Goal: Information Seeking & Learning: Check status

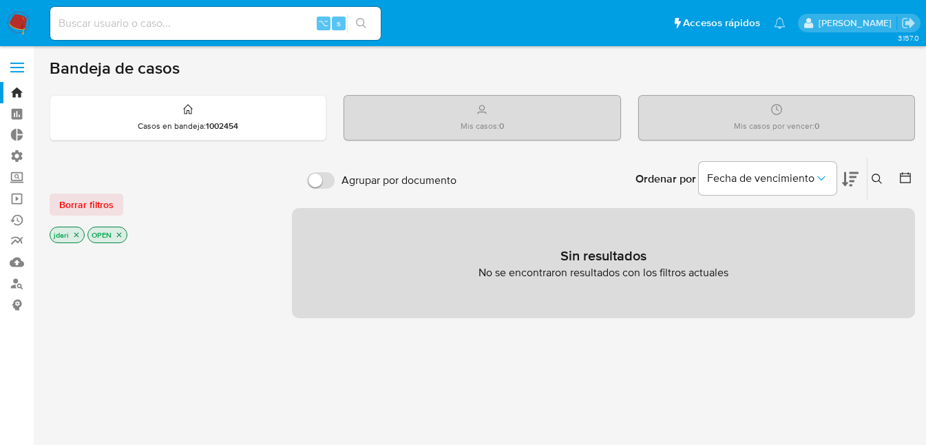
click at [161, 25] on input at bounding box center [215, 23] width 330 height 18
paste input "45530126"
type input "45530126"
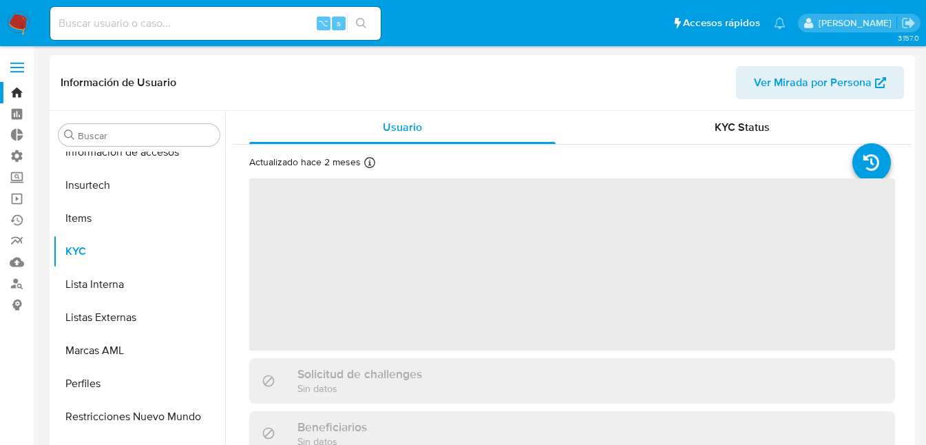
scroll to position [582, 0]
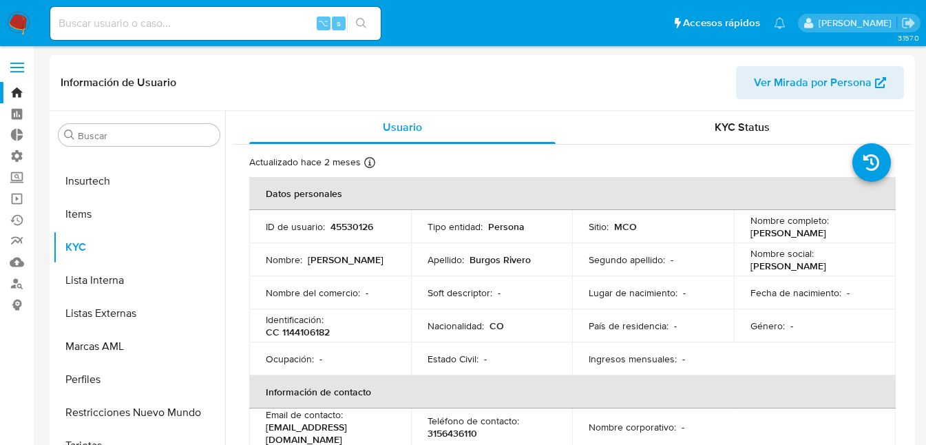
select select "10"
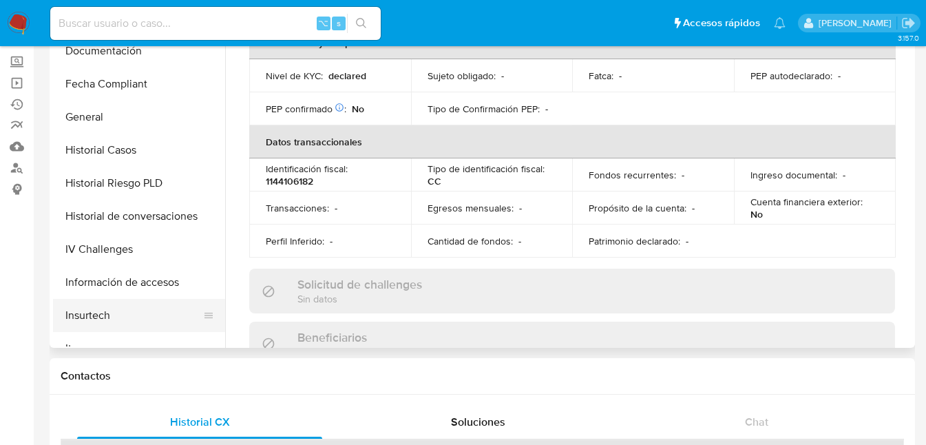
scroll to position [286, 0]
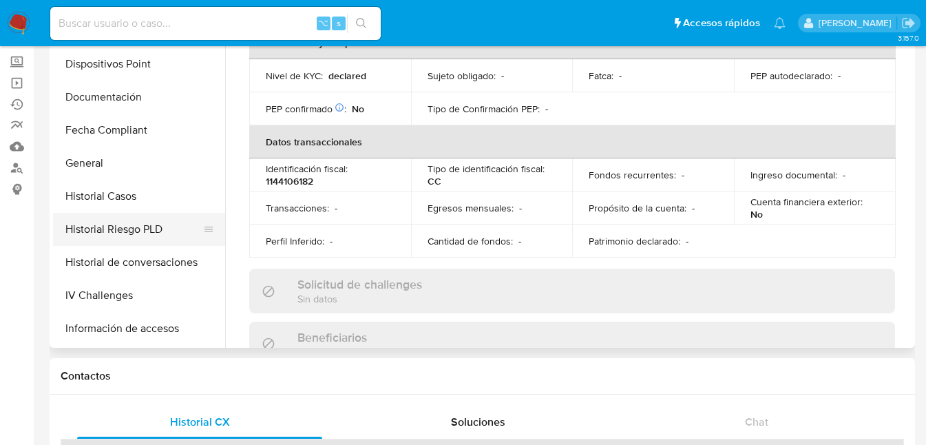
click at [117, 225] on button "Historial Riesgo PLD" at bounding box center [133, 229] width 161 height 33
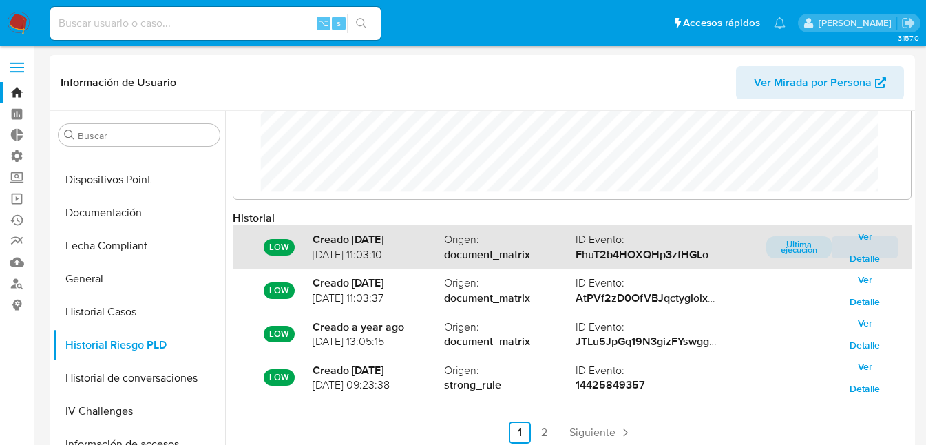
scroll to position [73, 0]
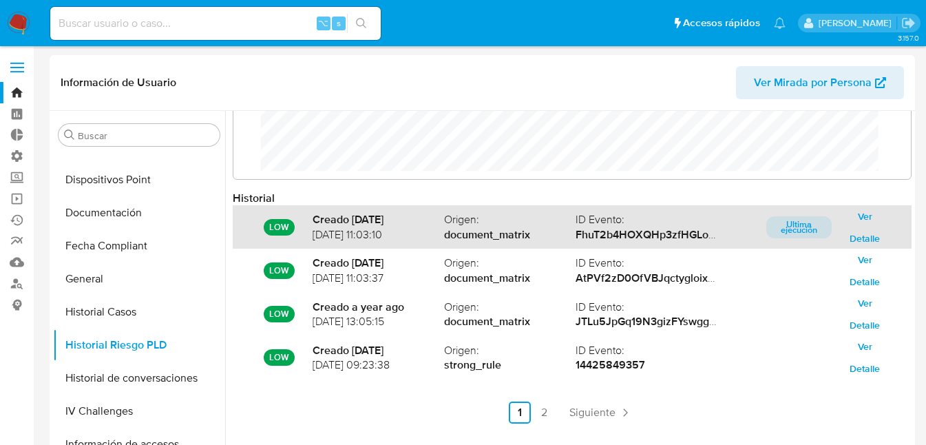
click at [860, 236] on span "Ver Detalle" at bounding box center [864, 227] width 47 height 19
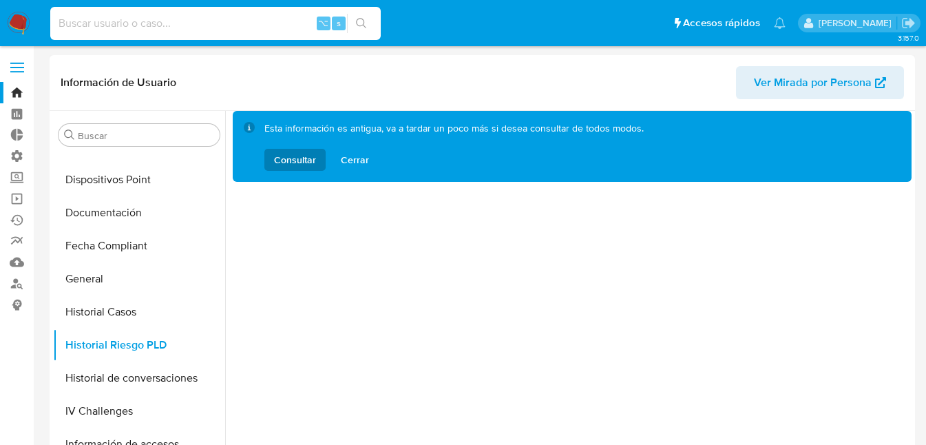
click at [167, 25] on input at bounding box center [215, 23] width 330 height 18
paste input "2587289320"
type input "2587289320"
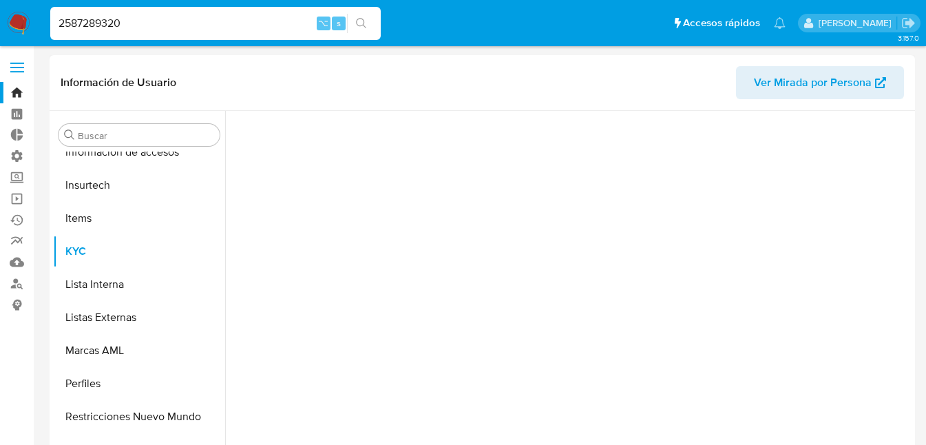
scroll to position [582, 0]
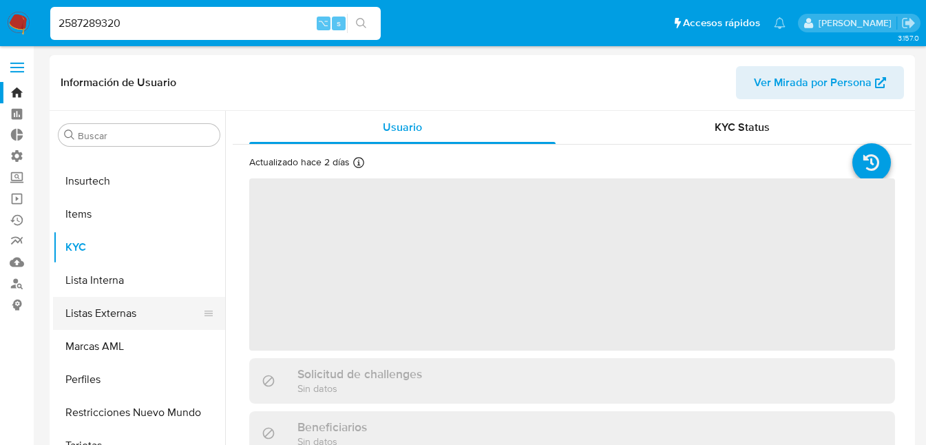
select select "10"
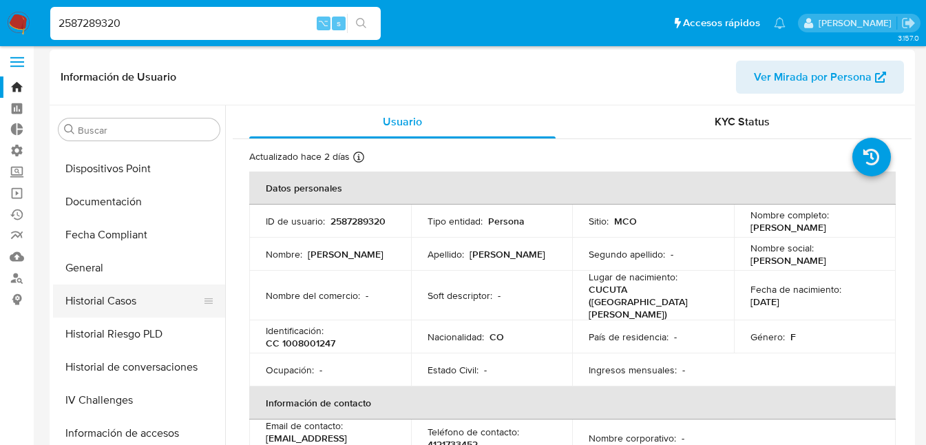
scroll to position [288, 0]
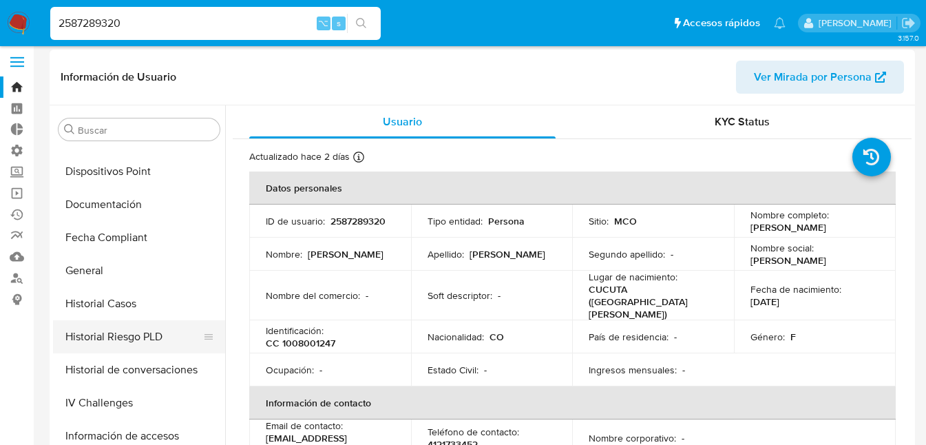
click at [127, 334] on button "Historial Riesgo PLD" at bounding box center [133, 336] width 161 height 33
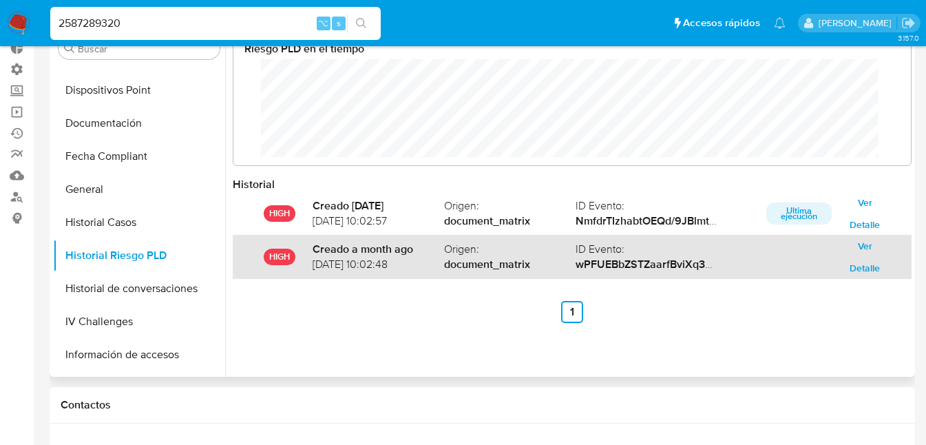
scroll to position [84, 0]
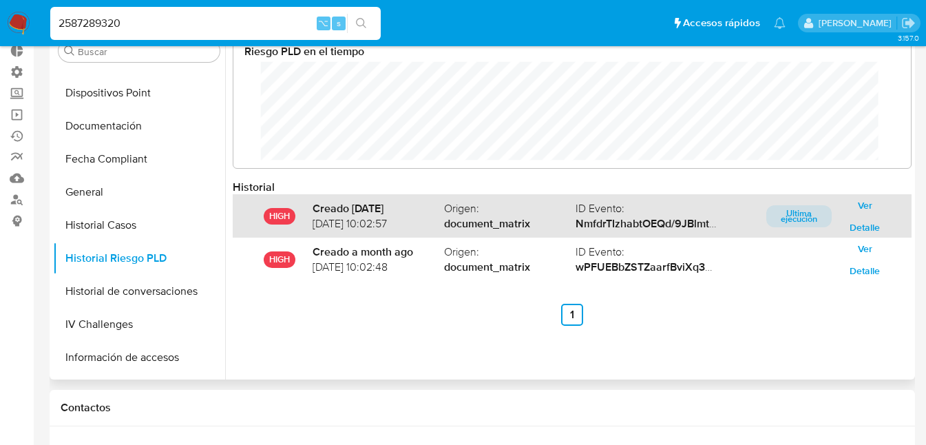
click at [792, 218] on p "Ultima ejecución" at bounding box center [799, 216] width 66 height 22
click at [860, 207] on span "Ver Detalle" at bounding box center [864, 216] width 47 height 19
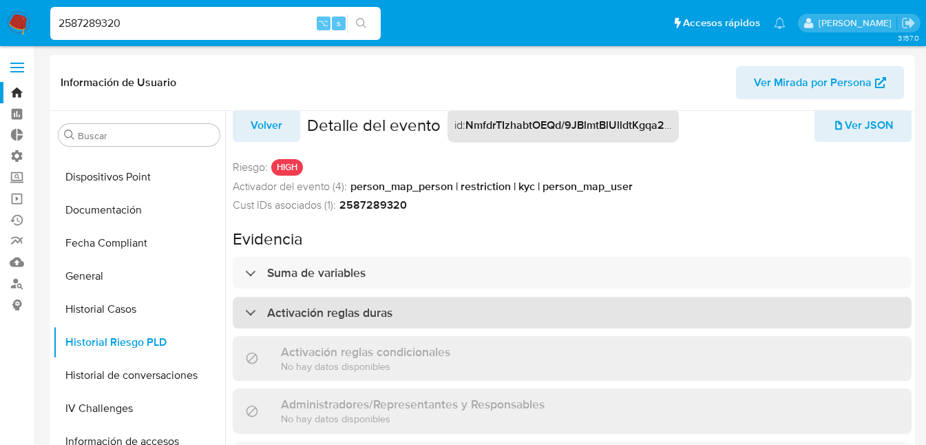
scroll to position [40, 0]
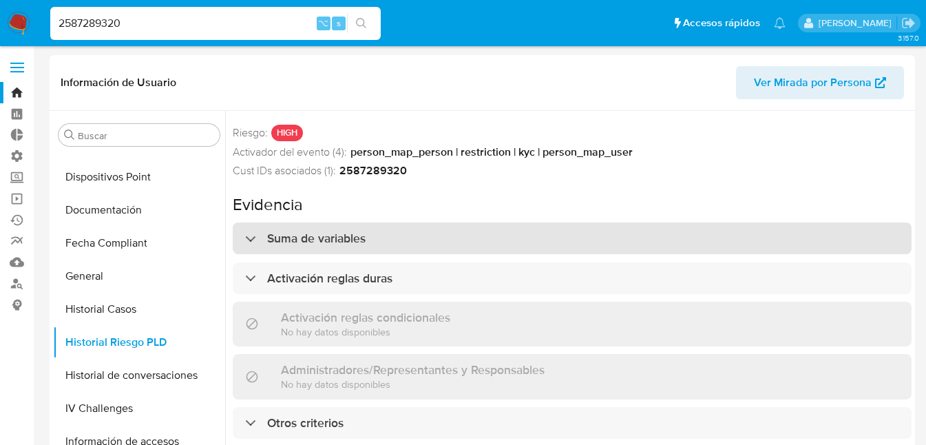
click at [245, 238] on div at bounding box center [245, 238] width 0 height 0
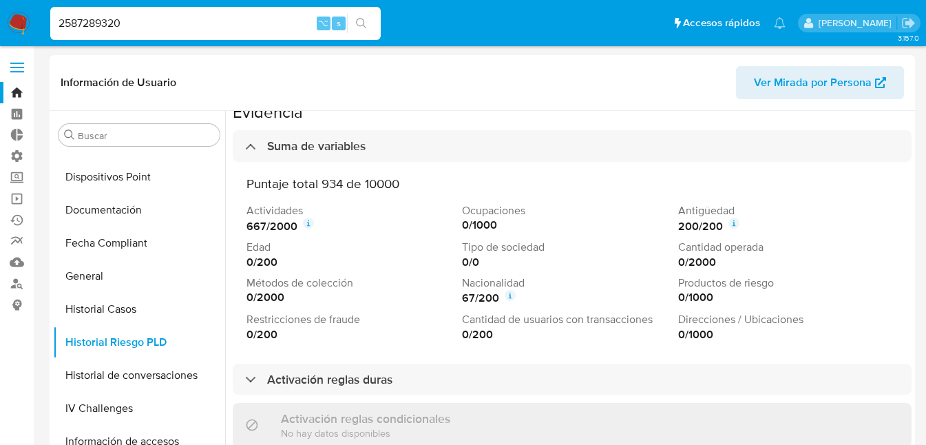
scroll to position [118, 0]
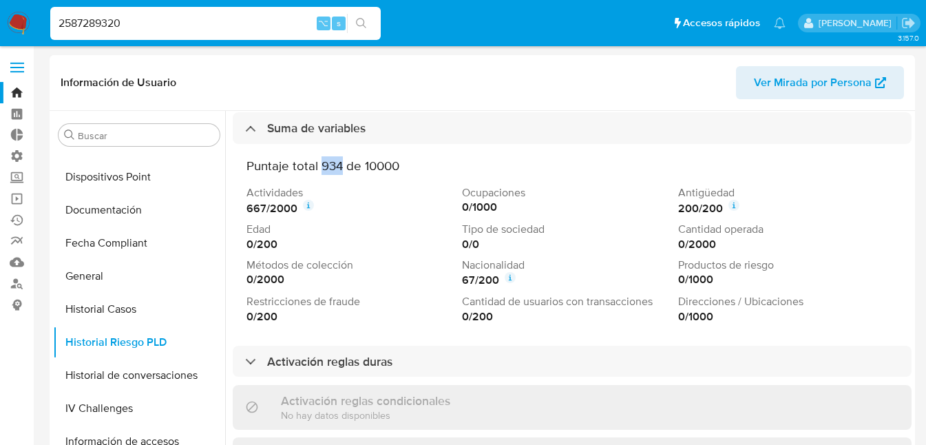
drag, startPoint x: 341, startPoint y: 163, endPoint x: 320, endPoint y: 166, distance: 21.5
click at [320, 166] on h3 "Puntaje total 934 de 10000" at bounding box center [571, 166] width 651 height 16
click at [385, 149] on div "Puntaje total 934 de 10000 Actividades 667 / 2000 Ocupaciones 0 / 1000 Antigüed…" at bounding box center [572, 240] width 679 height 193
drag, startPoint x: 341, startPoint y: 167, endPoint x: 317, endPoint y: 167, distance: 24.8
click at [317, 167] on h3 "Puntaje total 934 de 10000" at bounding box center [571, 166] width 651 height 16
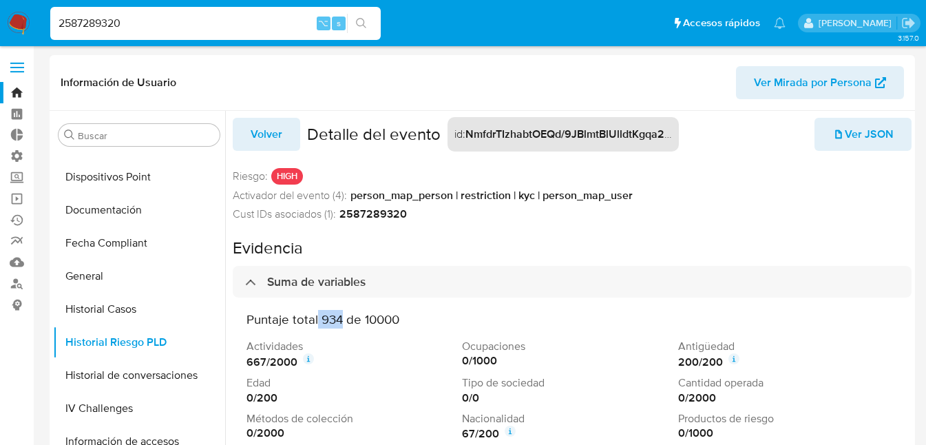
scroll to position [0, 0]
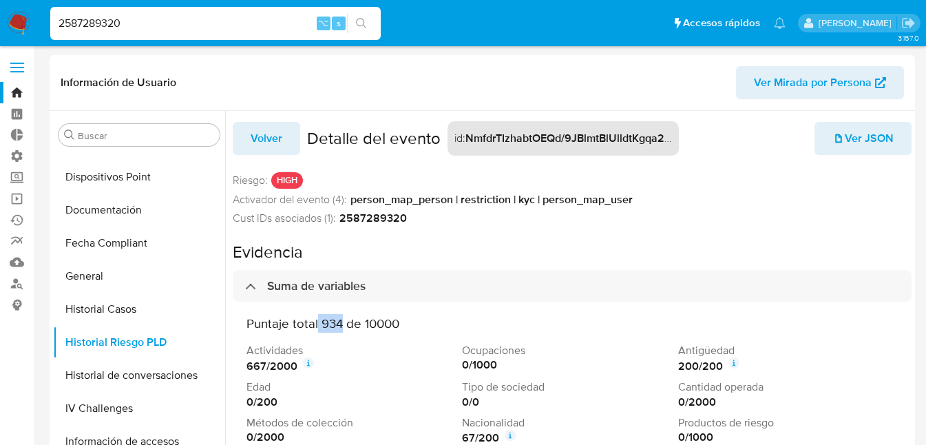
click at [842, 142] on span "Ver JSON" at bounding box center [862, 138] width 61 height 30
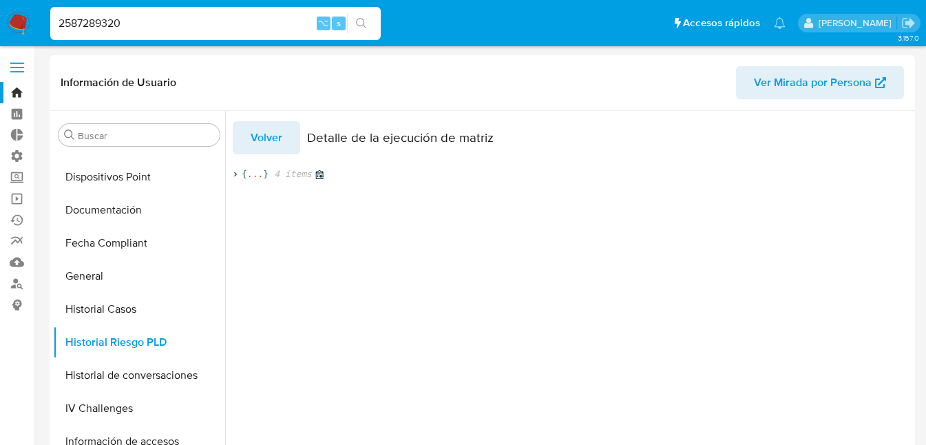
click at [257, 176] on span "..." at bounding box center [255, 174] width 16 height 12
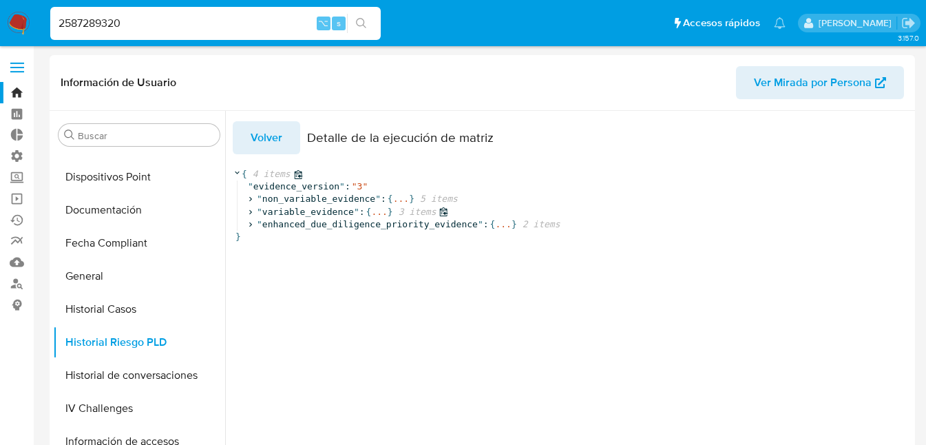
click at [376, 213] on span "..." at bounding box center [379, 212] width 16 height 12
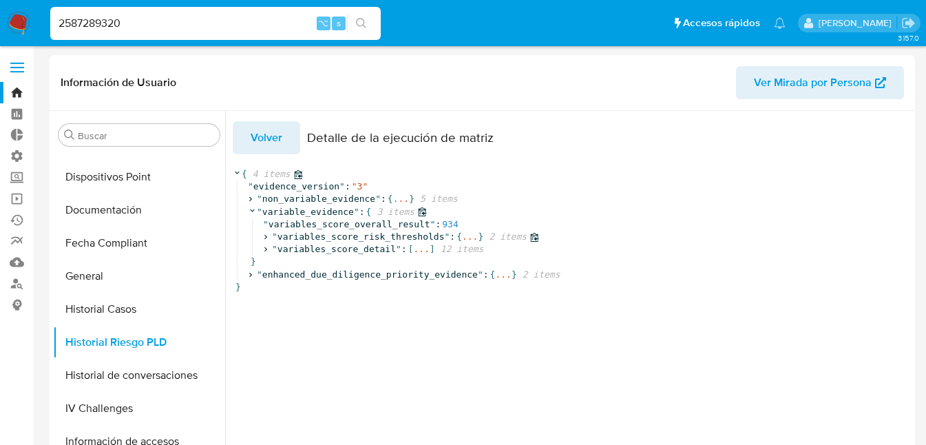
click at [475, 235] on span "..." at bounding box center [470, 237] width 16 height 12
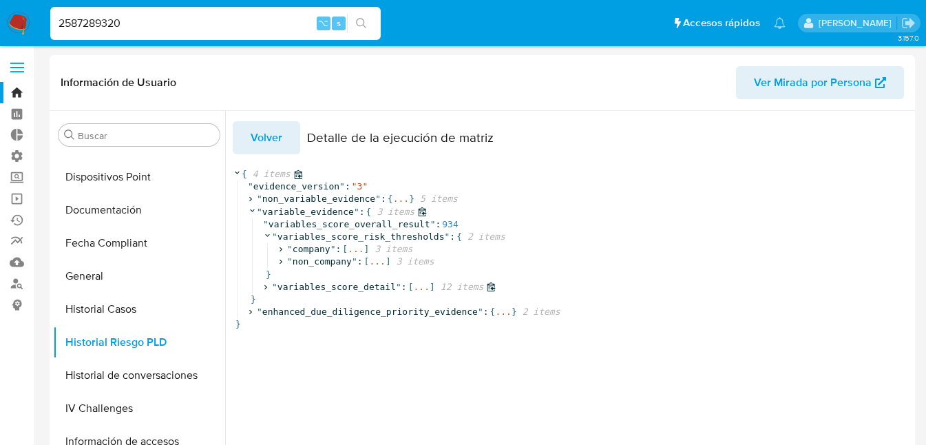
click at [423, 288] on span "..." at bounding box center [422, 287] width 16 height 12
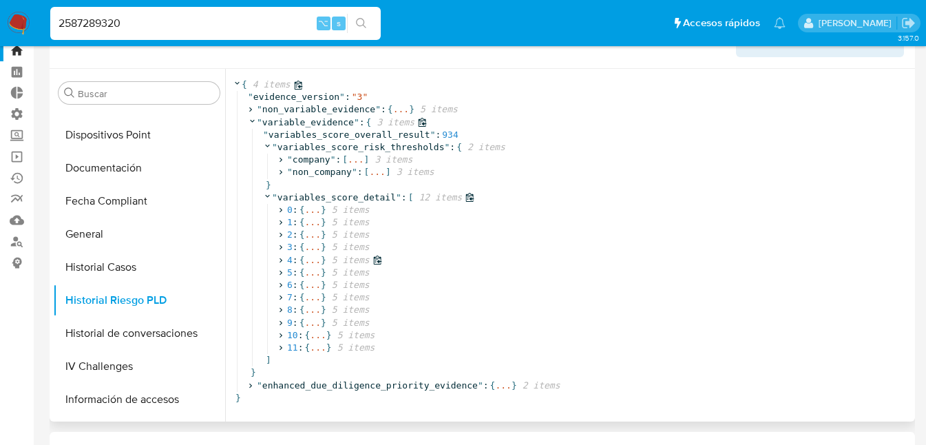
scroll to position [75, 0]
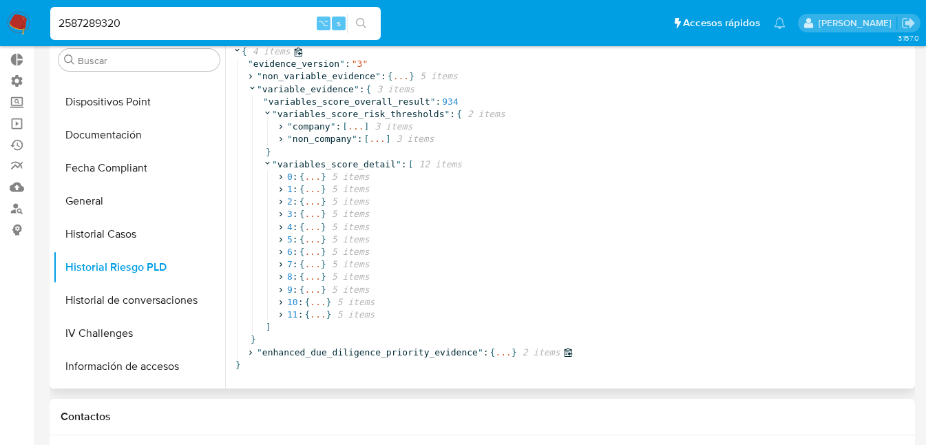
drag, startPoint x: 499, startPoint y: 340, endPoint x: 482, endPoint y: 312, distance: 33.1
click at [499, 346] on span "..." at bounding box center [503, 352] width 16 height 12
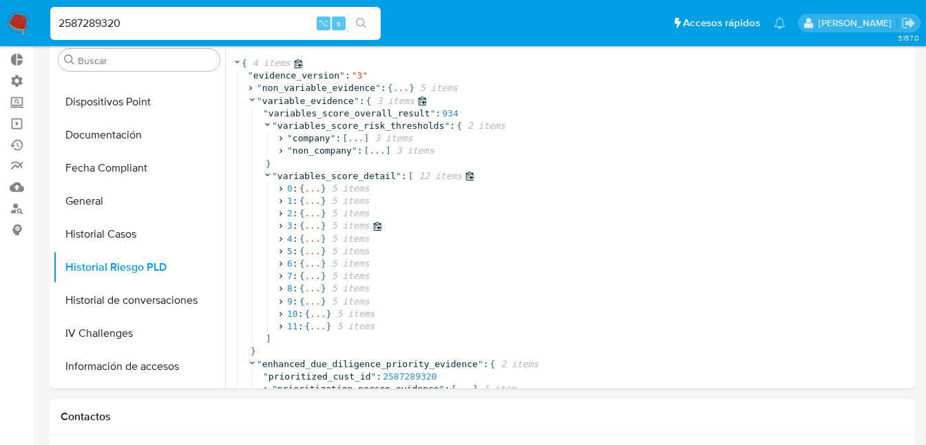
scroll to position [55, 0]
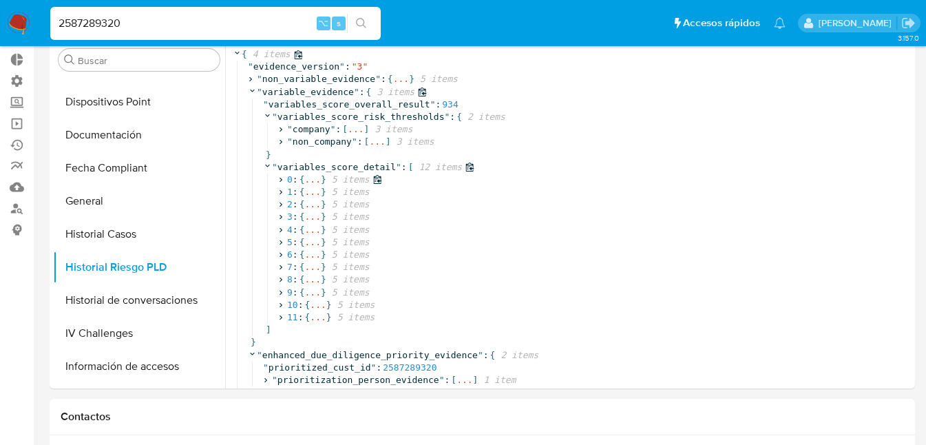
click at [311, 173] on span "..." at bounding box center [312, 179] width 16 height 12
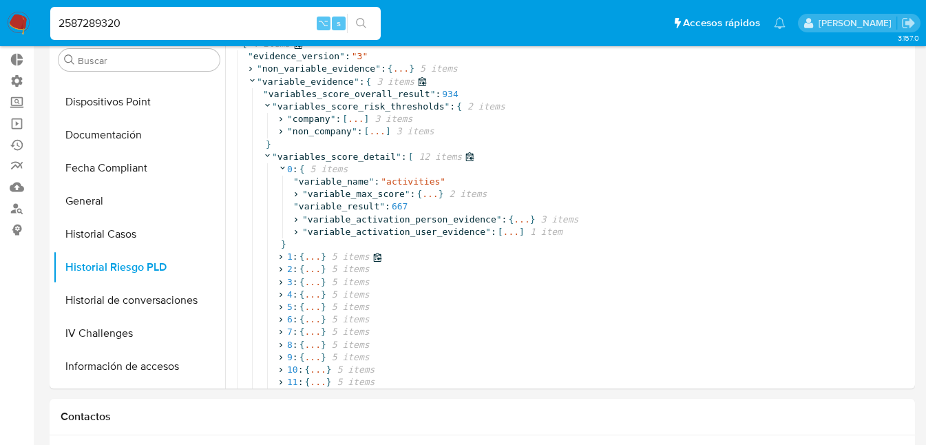
scroll to position [58, 0]
click at [519, 217] on span "..." at bounding box center [522, 217] width 16 height 12
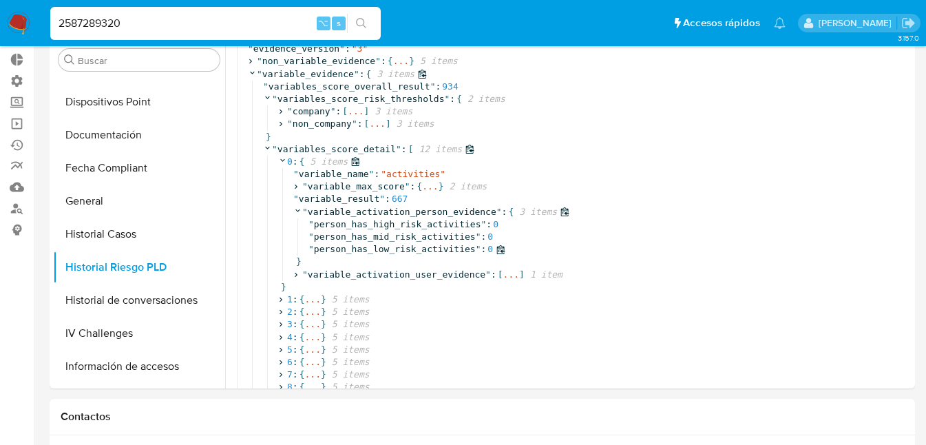
scroll to position [63, 0]
click at [512, 275] on span "..." at bounding box center [511, 274] width 16 height 12
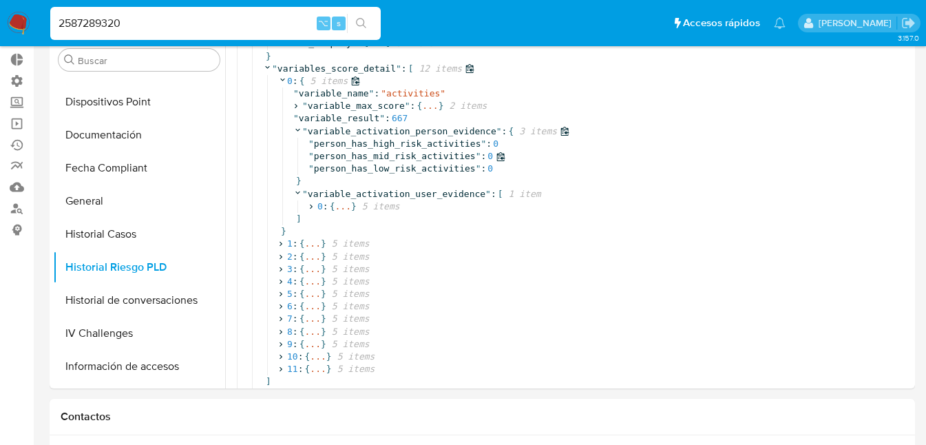
scroll to position [160, 0]
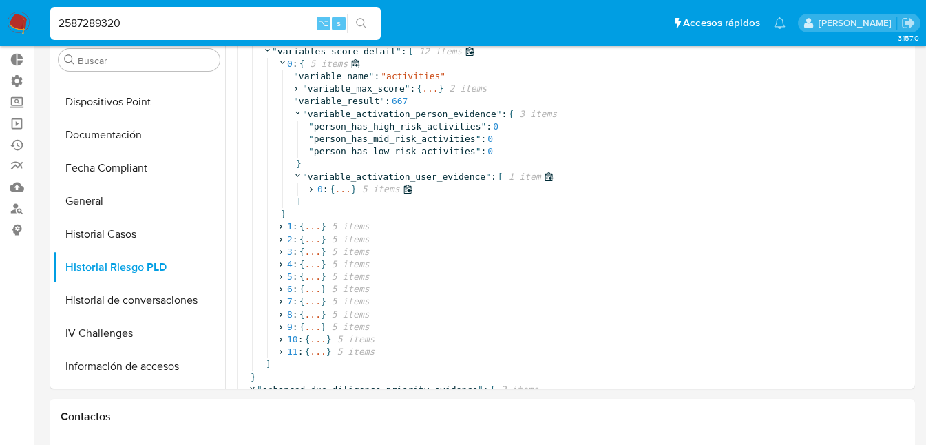
click at [343, 189] on span "..." at bounding box center [343, 189] width 16 height 12
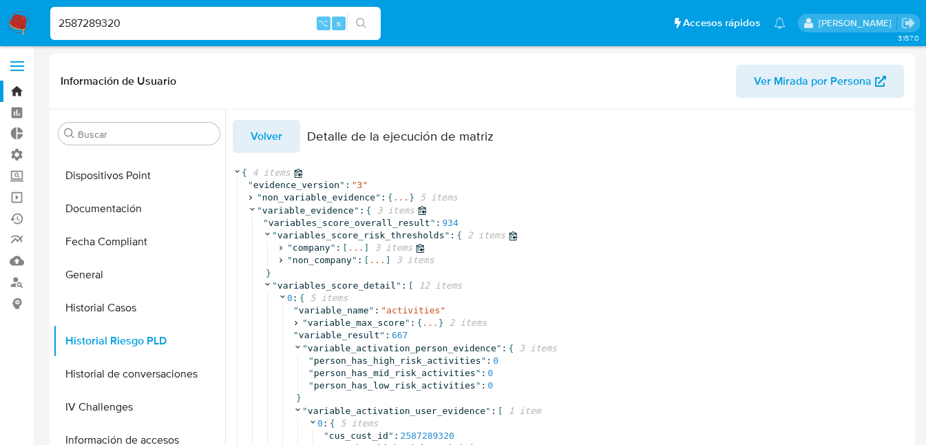
scroll to position [0, 0]
click at [260, 129] on span "Volver" at bounding box center [267, 138] width 32 height 30
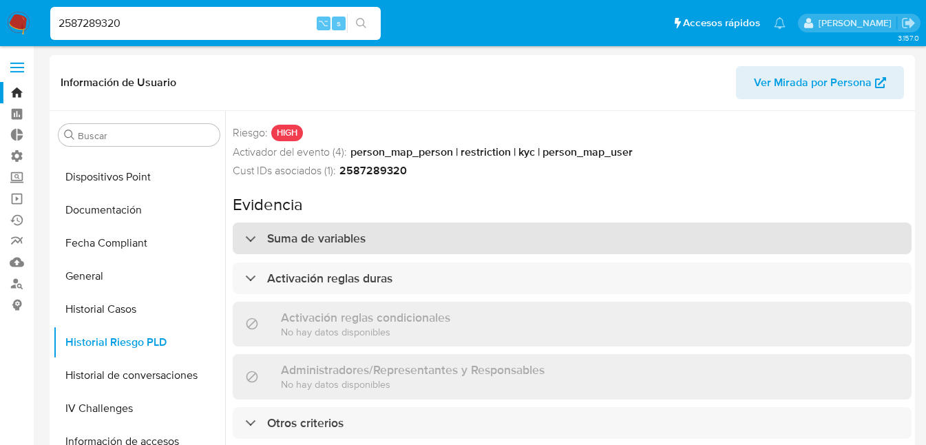
click at [245, 238] on div at bounding box center [245, 238] width 0 height 0
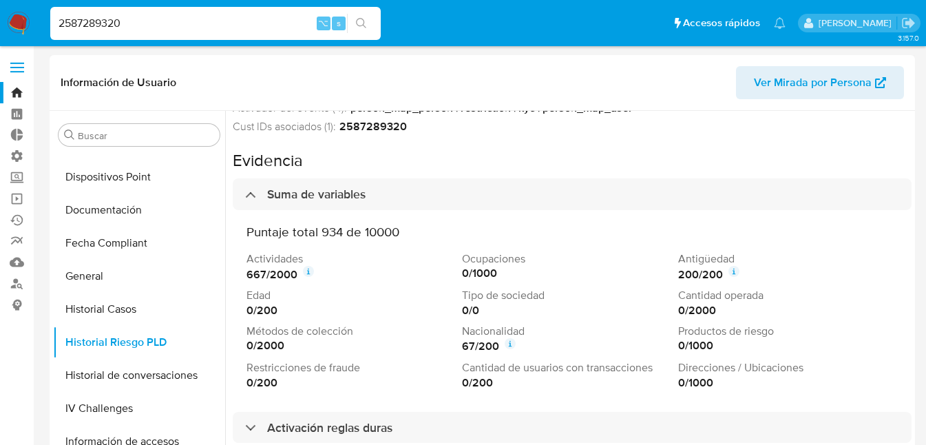
scroll to position [70, 0]
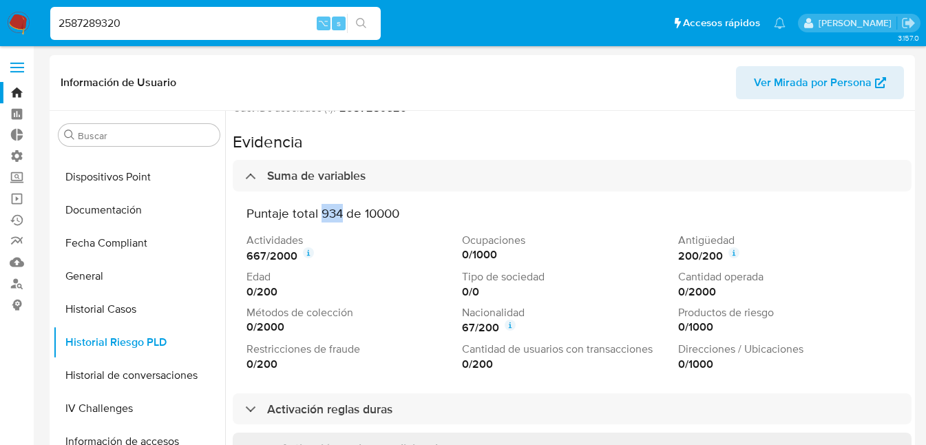
drag, startPoint x: 322, startPoint y: 216, endPoint x: 343, endPoint y: 220, distance: 21.6
click at [343, 220] on h3 "Puntaje total 934 de 10000" at bounding box center [571, 213] width 651 height 16
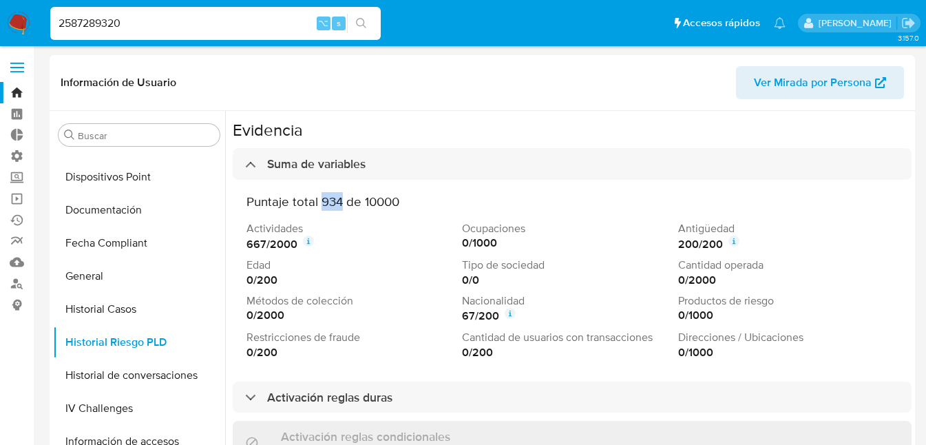
scroll to position [83, 0]
drag, startPoint x: 264, startPoint y: 241, endPoint x: 248, endPoint y: 238, distance: 16.7
click at [248, 238] on strong "667 / 2000" at bounding box center [271, 242] width 51 height 15
click at [310, 238] on icon at bounding box center [308, 239] width 11 height 11
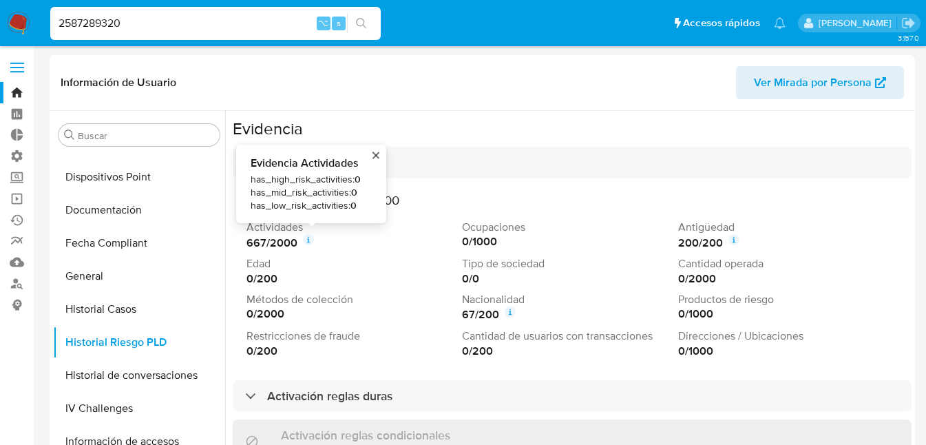
click at [476, 193] on h3 "Puntaje total 934 de 10000" at bounding box center [571, 200] width 651 height 16
click at [510, 315] on icon at bounding box center [510, 311] width 11 height 11
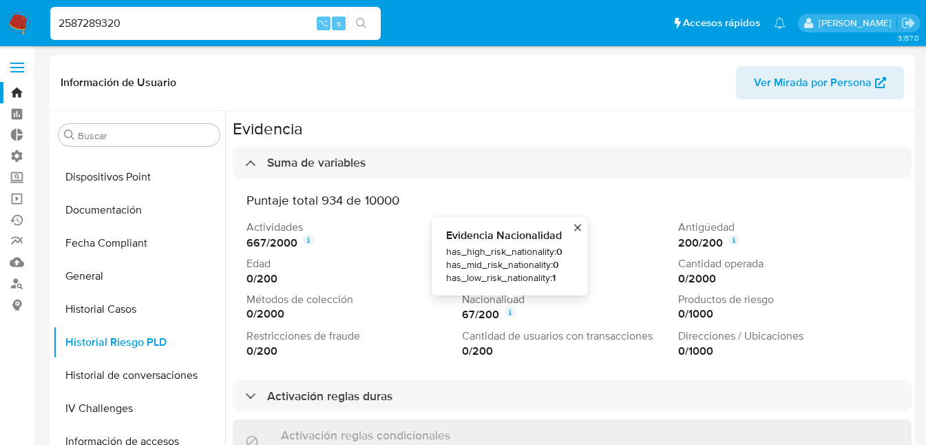
click at [640, 197] on h3 "Puntaje total 934 de 10000" at bounding box center [571, 200] width 651 height 16
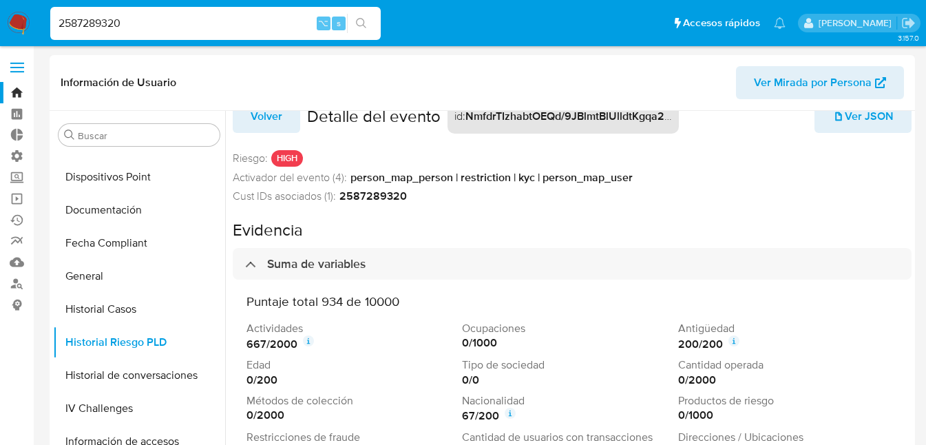
scroll to position [0, 0]
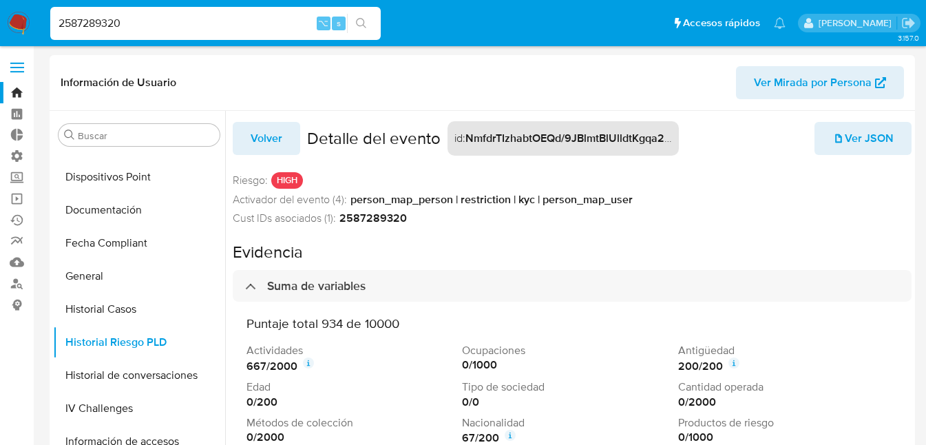
click at [849, 140] on span "Ver JSON" at bounding box center [862, 138] width 61 height 30
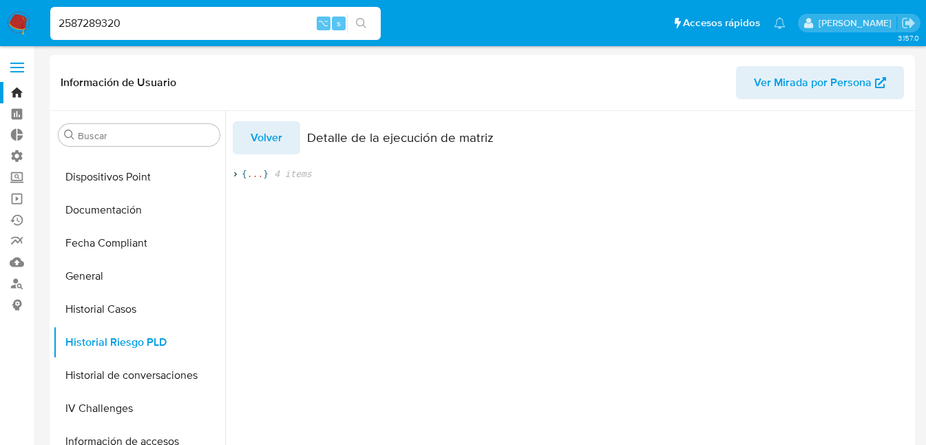
drag, startPoint x: 151, startPoint y: 18, endPoint x: 39, endPoint y: 23, distance: 111.6
click at [39, 23] on nav "Pausado Ver notificaciones 2587289320 ⌥ s Accesos rápidos Presiona las siguient…" at bounding box center [463, 23] width 926 height 46
